Goal: Information Seeking & Learning: Get advice/opinions

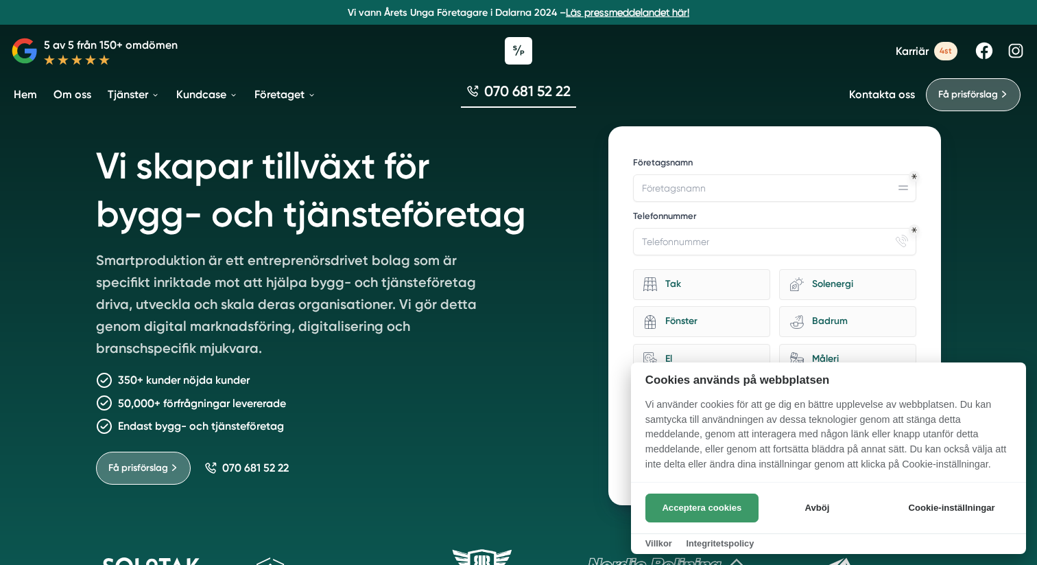
click at [720, 510] on button "Acceptera cookies" at bounding box center [702, 507] width 113 height 29
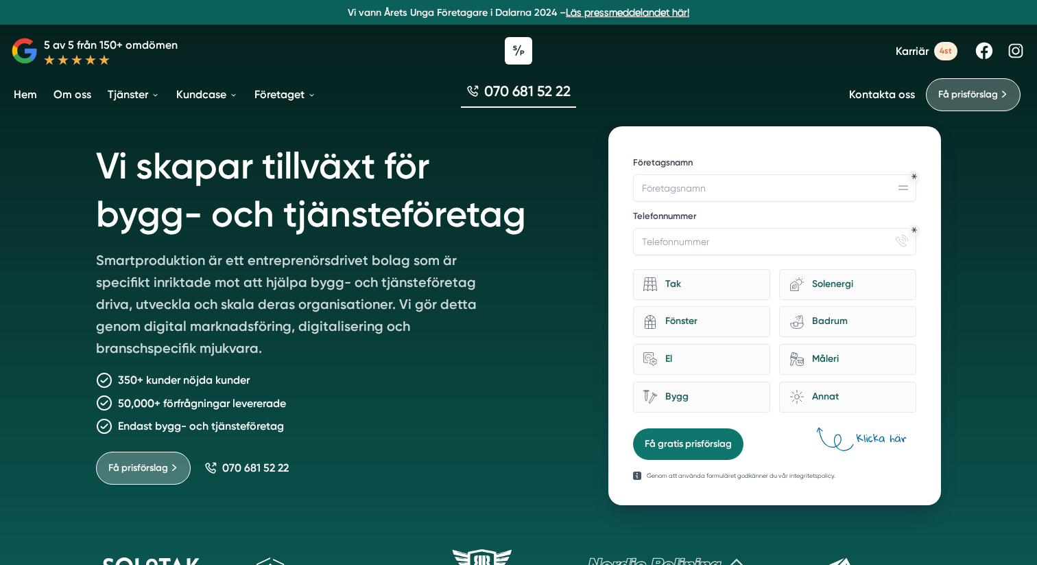
click at [513, 284] on div "Vi skapar tillväxt för bygg- och tjänsteföretag Smartproduktion är ett entrepre…" at bounding box center [336, 315] width 480 height 379
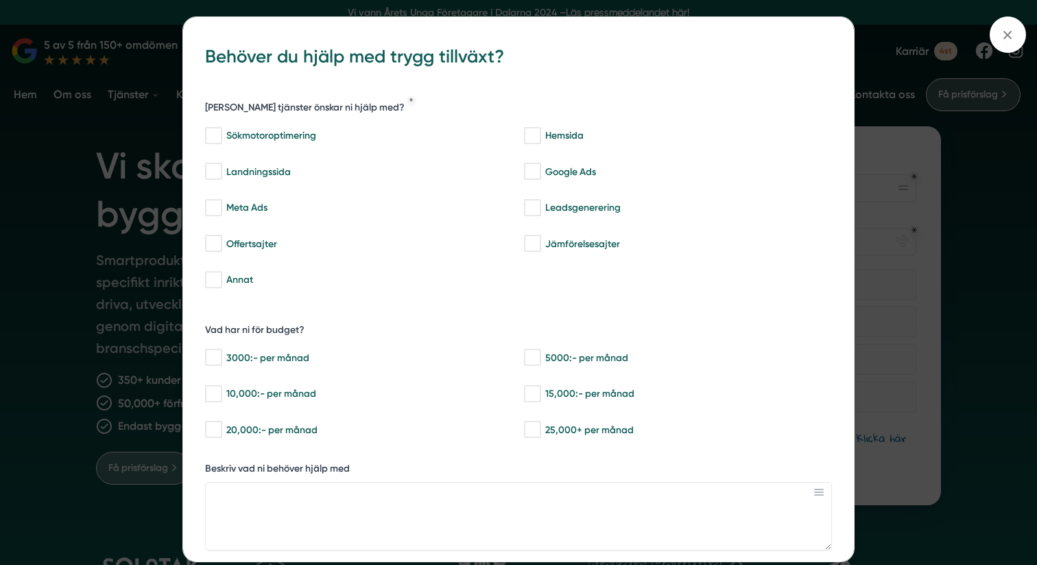
click at [216, 169] on input "Landningssida" at bounding box center [213, 172] width 16 height 14
checkbox input "true"
click at [272, 75] on h3 "Behöver du hjälp med trygg tillväxt?" at bounding box center [518, 58] width 627 height 38
click at [1013, 39] on icon at bounding box center [1007, 34] width 15 height 15
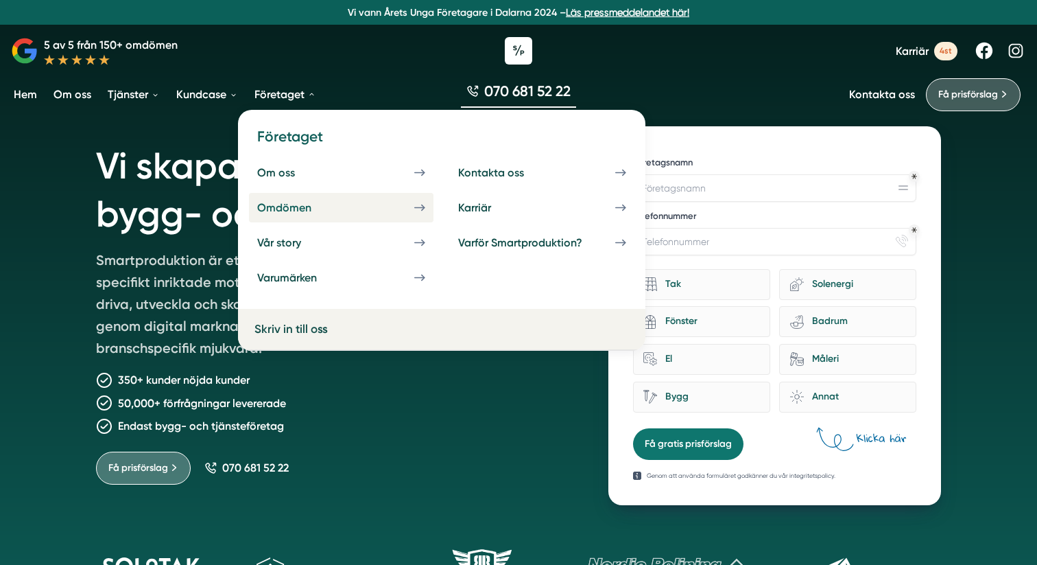
click at [292, 200] on link "Omdömen" at bounding box center [341, 208] width 185 height 30
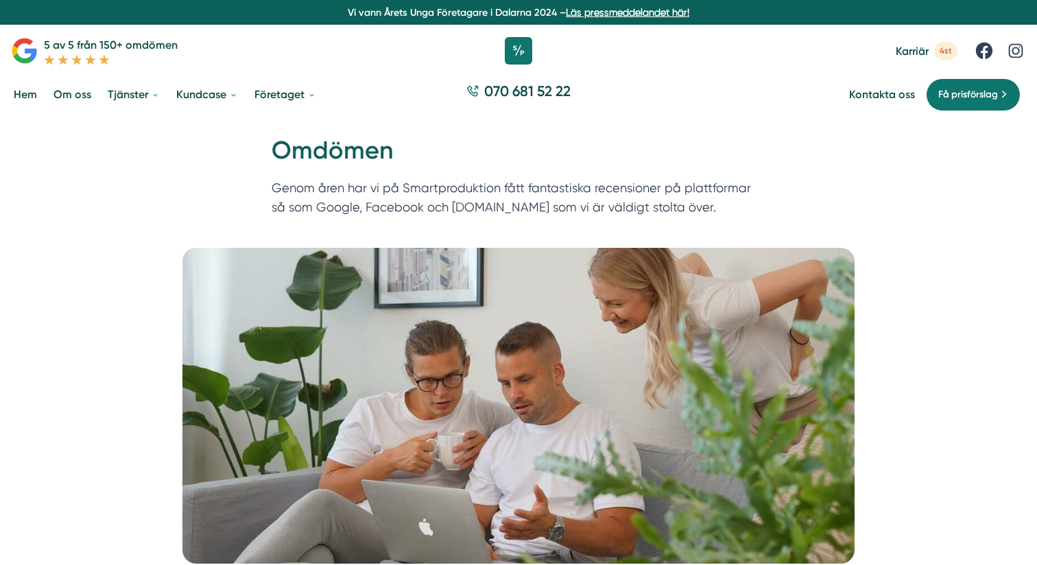
click at [923, 281] on picture at bounding box center [518, 406] width 1004 height 316
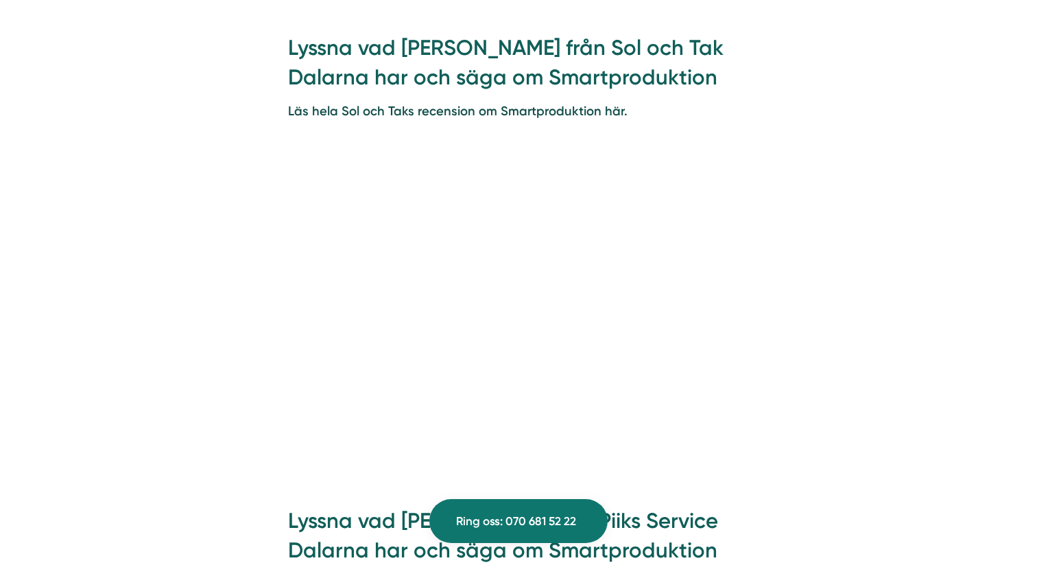
scroll to position [1098, 0]
